Goal: Check status

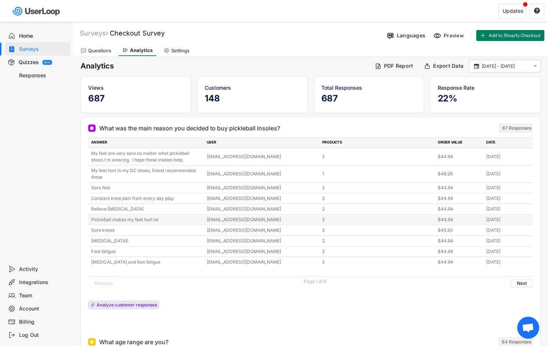
scroll to position [6, 0]
